Goal: Transaction & Acquisition: Obtain resource

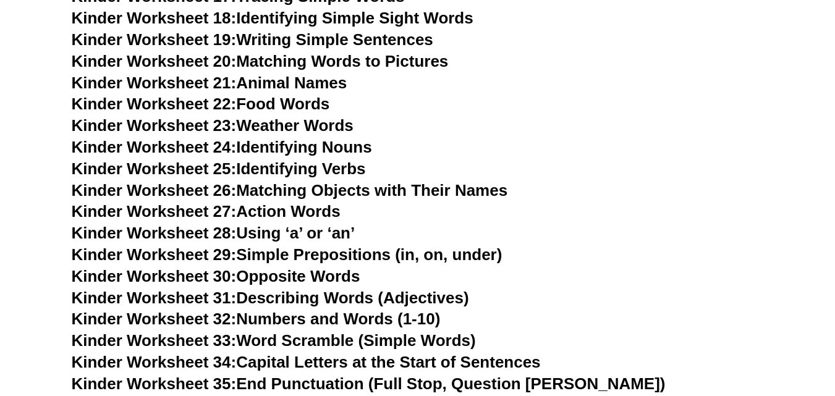
scroll to position [891, 0]
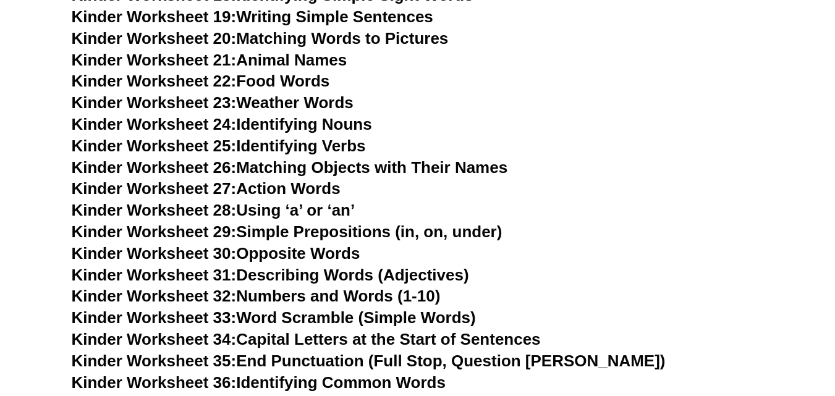
click at [274, 84] on link "Kinder Worksheet 22: Food Words" at bounding box center [201, 81] width 258 height 19
click at [265, 100] on link "Kinder Worksheet 23: Weather Words" at bounding box center [213, 102] width 282 height 19
click at [340, 341] on link "Kinder Worksheet 34: Capital Letters at the Start of Sentences" at bounding box center [306, 339] width 469 height 19
click at [330, 51] on link "Kinder Worksheet 21: Animal Names" at bounding box center [210, 60] width 276 height 19
click at [308, 17] on link "Kinder Worksheet 19: Writing Simple Sentences" at bounding box center [252, 16] width 361 height 19
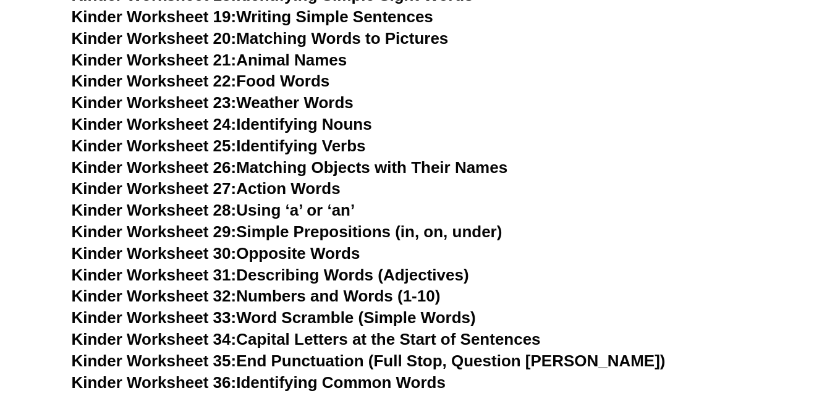
click at [278, 79] on link "Kinder Worksheet 22: Food Words" at bounding box center [201, 81] width 258 height 19
click at [279, 59] on link "Kinder Worksheet 21: Animal Names" at bounding box center [210, 60] width 276 height 19
click at [294, 192] on link "Kinder Worksheet 27: Action Words" at bounding box center [206, 188] width 269 height 19
click at [618, 273] on h3 "Kinder Worksheet 31: Describing Words (Adjectives)" at bounding box center [418, 275] width 692 height 21
click at [283, 190] on link "Kinder Worksheet 27: Action Words" at bounding box center [206, 188] width 269 height 19
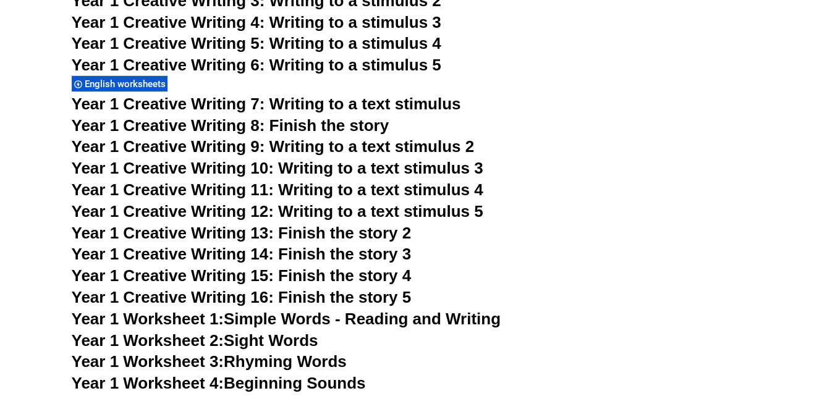
scroll to position [2125, 0]
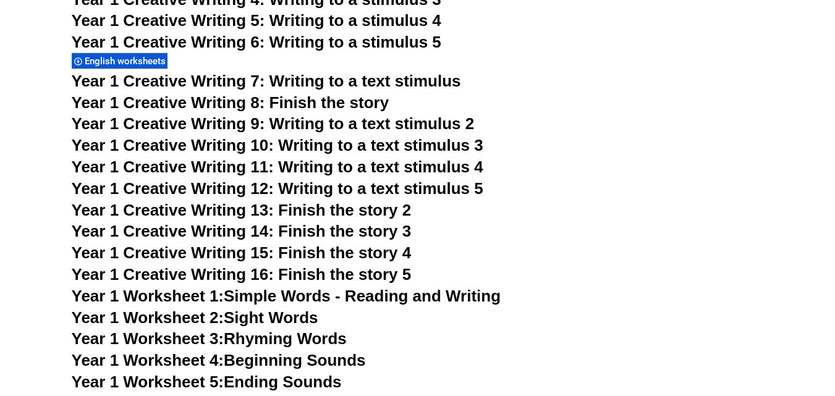
click at [325, 105] on span "Year 1 Creative Writing 8: Finish the story" at bounding box center [231, 102] width 318 height 19
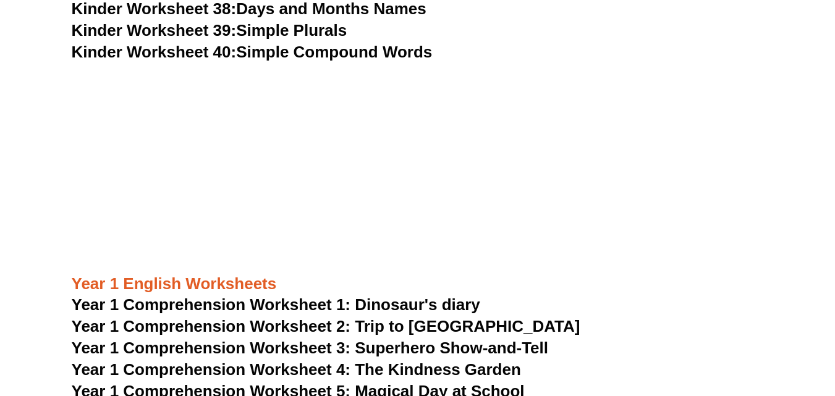
scroll to position [780, 0]
